Goal: Find contact information: Find contact information

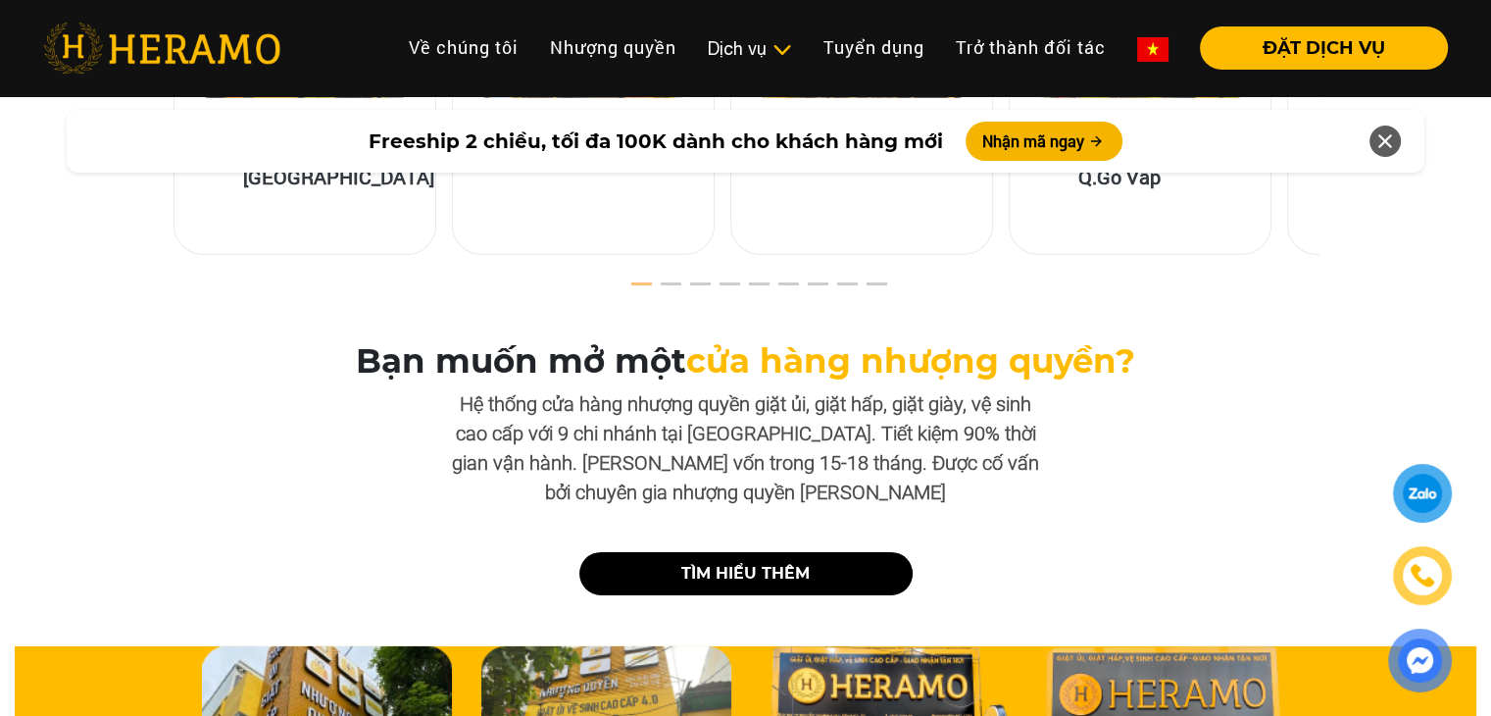
scroll to position [6860, 0]
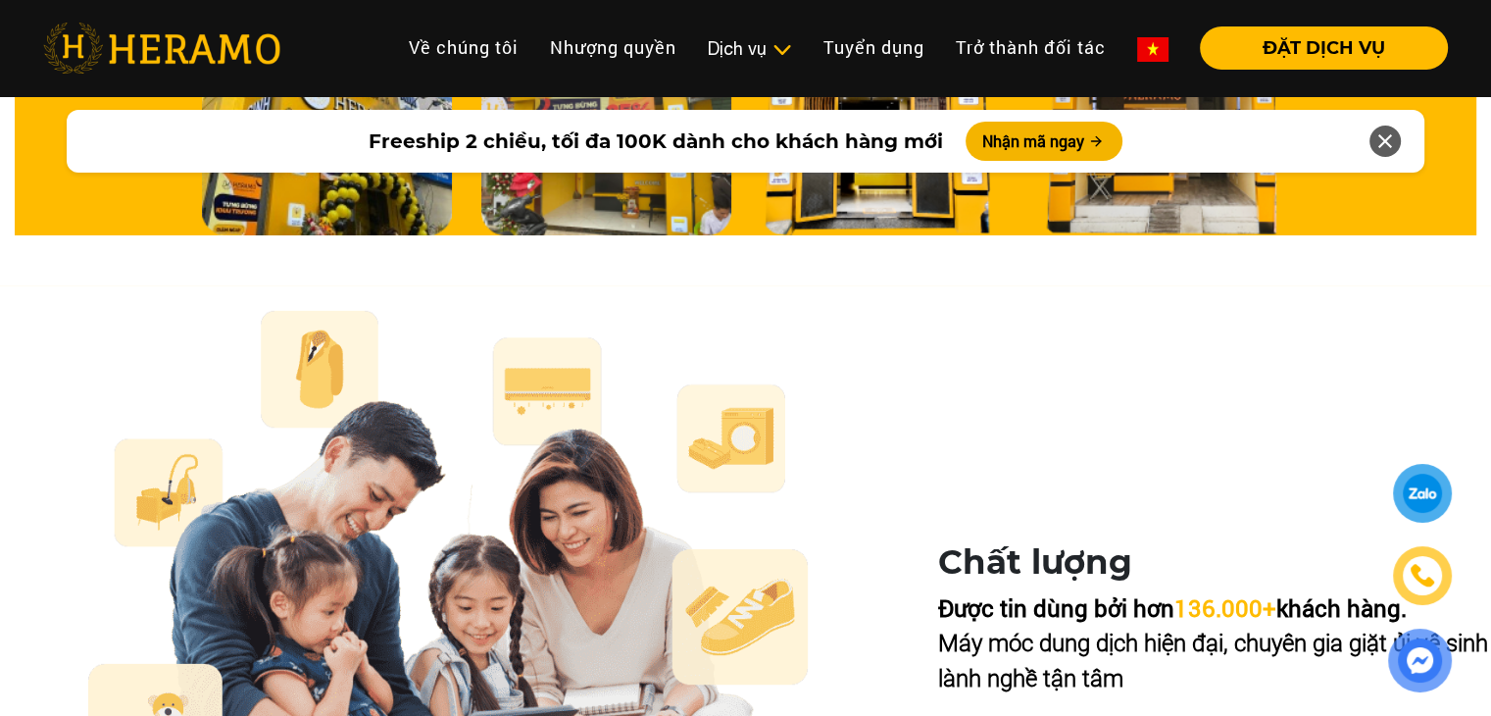
drag, startPoint x: 591, startPoint y: 365, endPoint x: 1284, endPoint y: 391, distance: 693.6
click at [1285, 390] on div "Chất lượng Được tin dùng bởi hơn 136.000+ khách hàng. Máy móc dung dịch hiện đạ…" at bounding box center [1214, 670] width 553 height 748
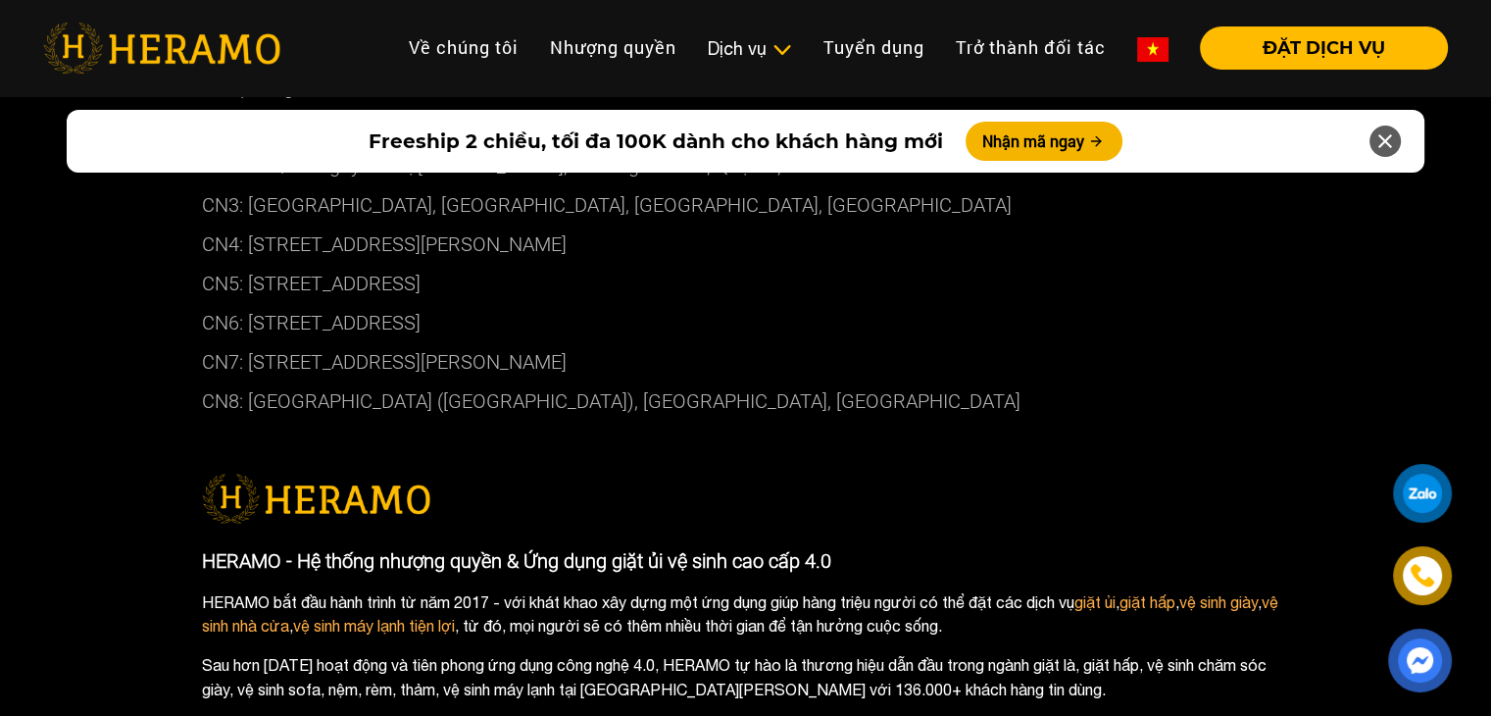
scroll to position [10292, 0]
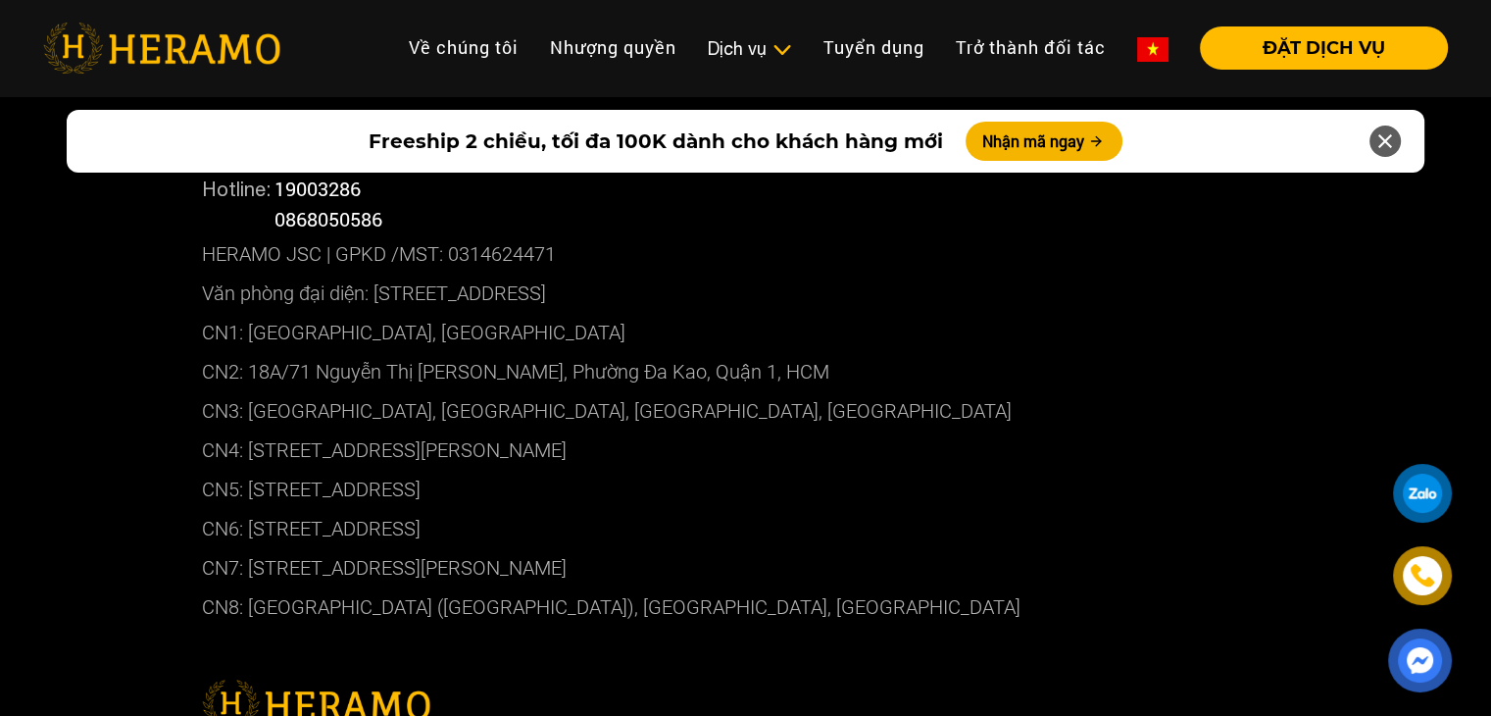
drag, startPoint x: 247, startPoint y: 434, endPoint x: 617, endPoint y: 448, distance: 369.8
click at [617, 470] on p "CN5: [STREET_ADDRESS]" at bounding box center [746, 489] width 1088 height 39
click at [124, 381] on div "Liên hệ Hotline: 19003286 Hotline: 0868050586 HERAMO JSC | GPKD /MST: 031462447…" at bounding box center [745, 727] width 1491 height 1353
drag, startPoint x: 249, startPoint y: 438, endPoint x: 576, endPoint y: 441, distance: 327.4
click at [576, 470] on p "CN5: [STREET_ADDRESS]" at bounding box center [746, 489] width 1088 height 39
